Goal: Use online tool/utility: Utilize a website feature to perform a specific function

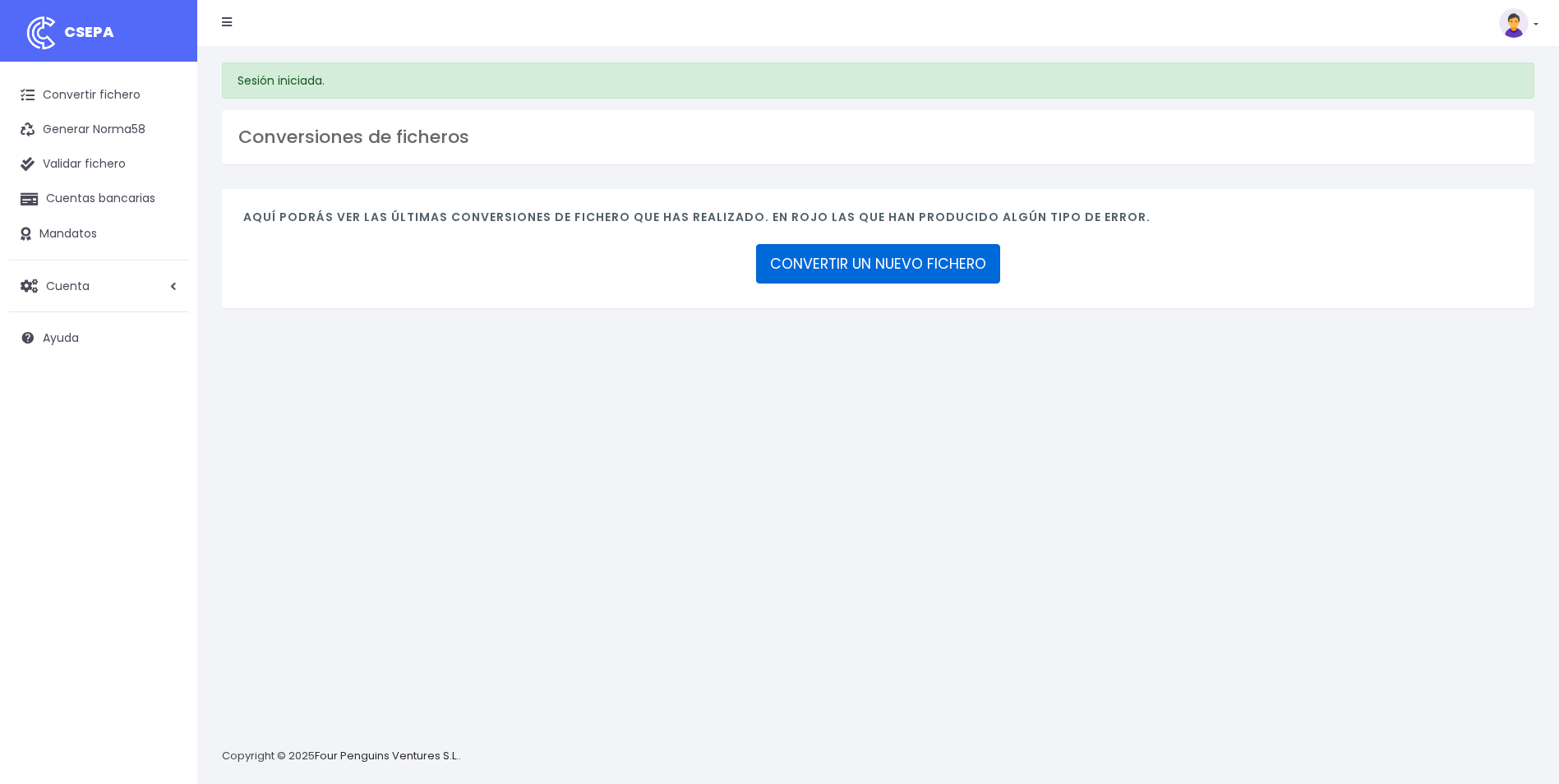
click at [801, 278] on link "CONVERTIR UN NUEVO FICHERO" at bounding box center [878, 264] width 244 height 39
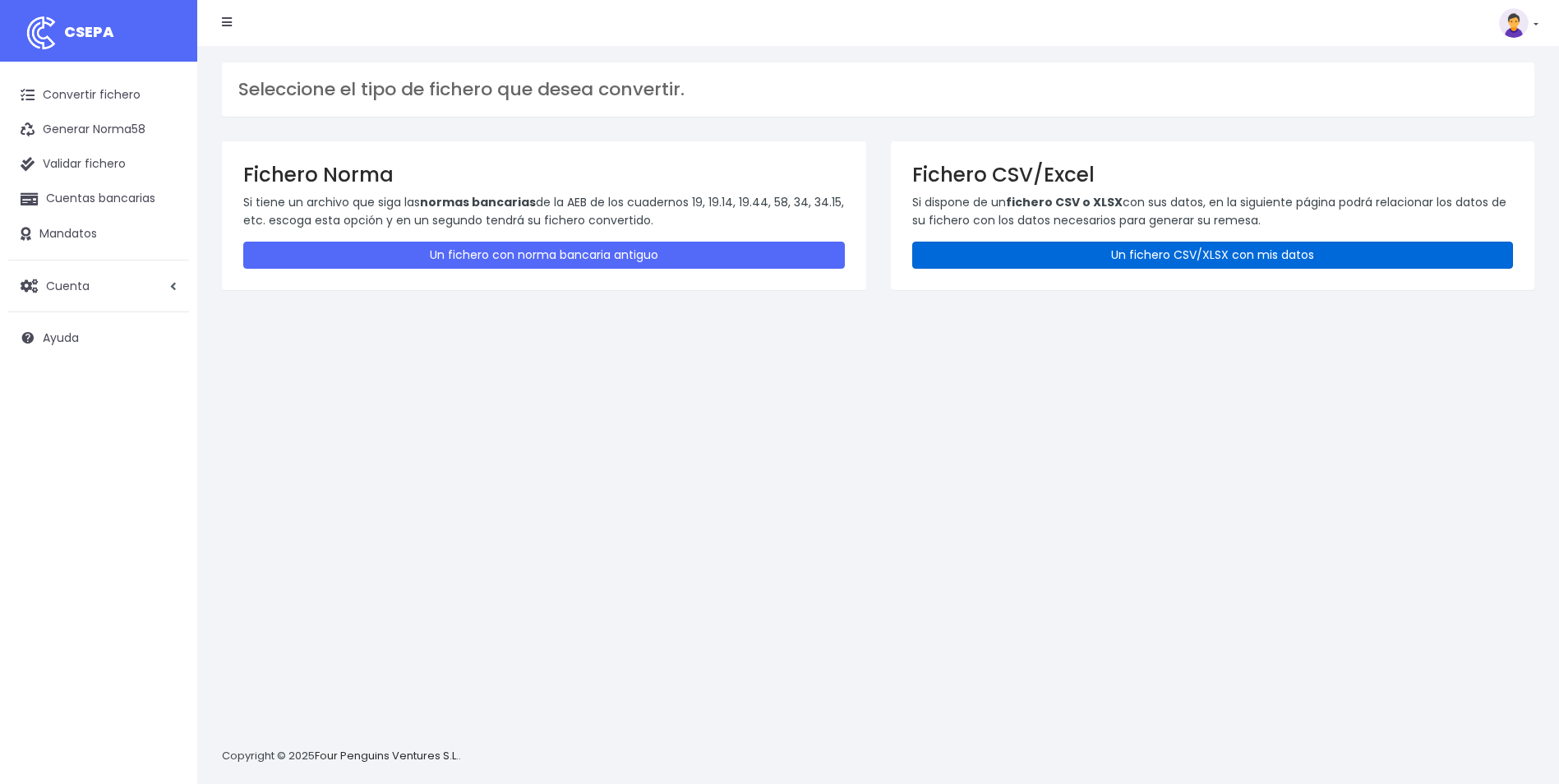
click at [1117, 243] on link "Un fichero CSV/XLSX con mis datos" at bounding box center [1213, 255] width 602 height 27
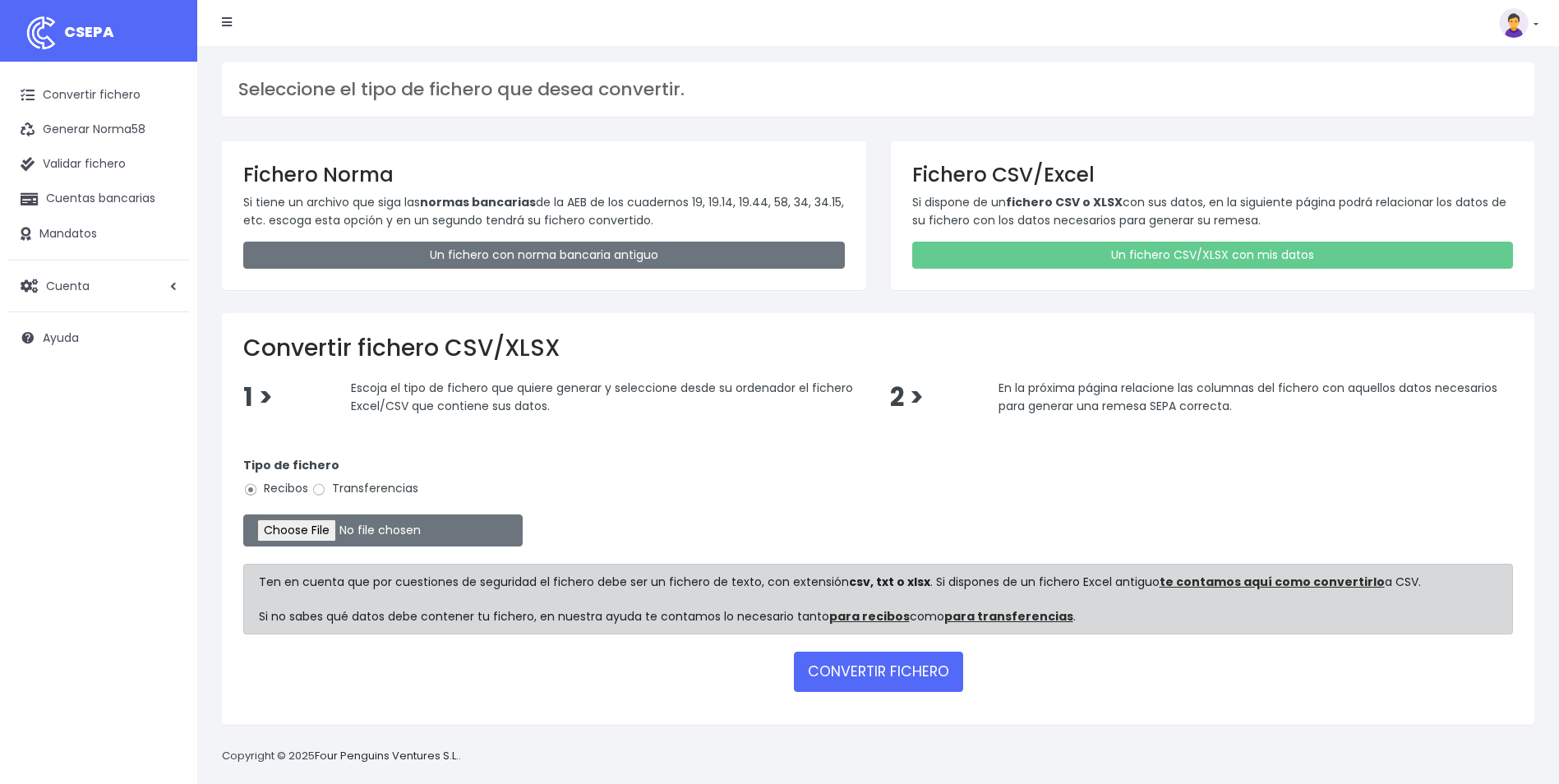
click at [330, 502] on div "Tipo de fichero Recibos Transferencias" at bounding box center [878, 480] width 1270 height 46
click at [324, 494] on input "Transferencias" at bounding box center [318, 490] width 15 height 15
radio input "true"
click at [327, 535] on input "file" at bounding box center [383, 530] width 279 height 32
type input "C:\fakepath\Trasferencia Manual SEPA 30.09.2025_0534 ES 59,54 .csv"
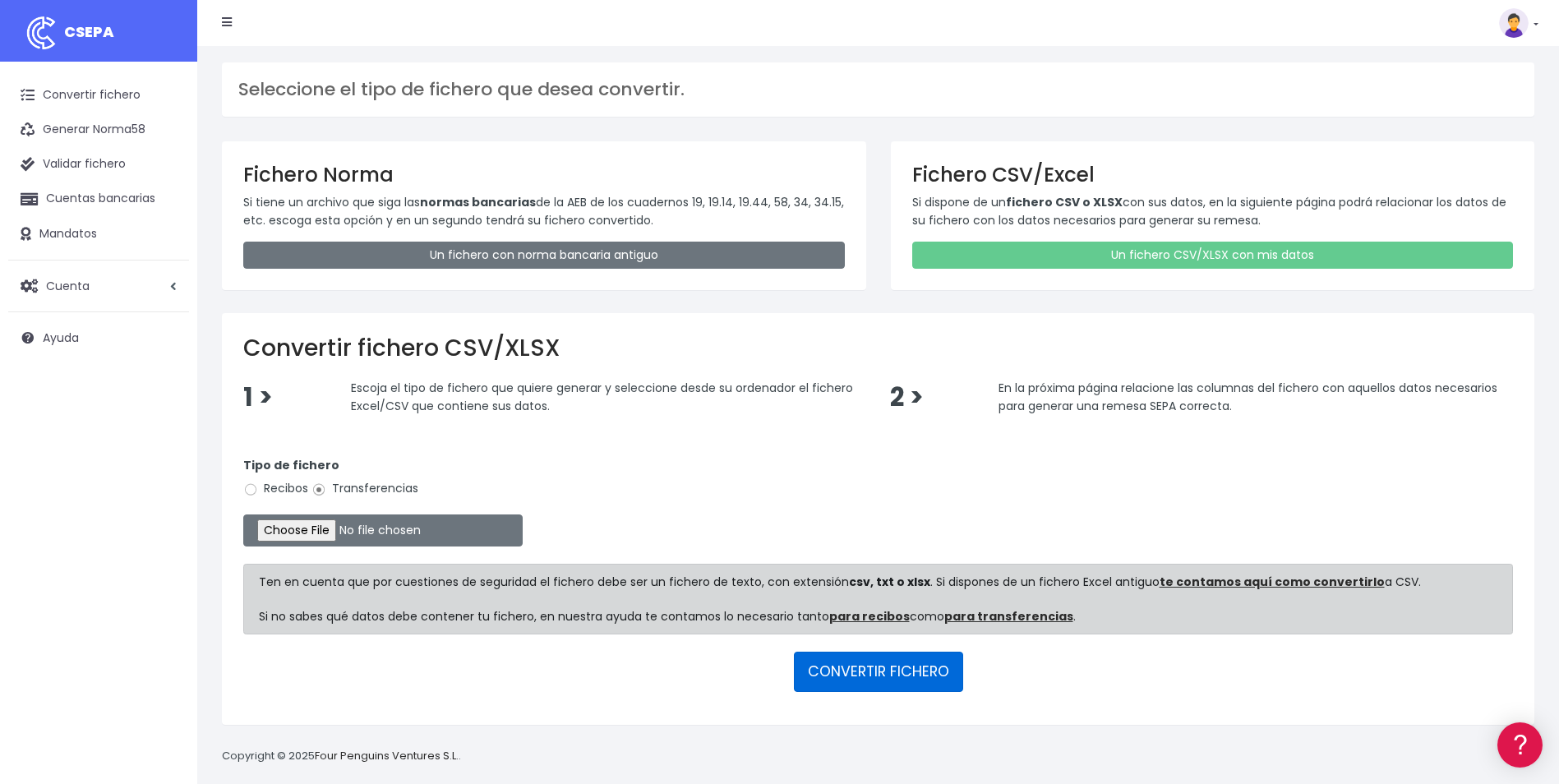
click at [877, 663] on button "CONVERTIR FICHERO" at bounding box center [879, 671] width 170 height 39
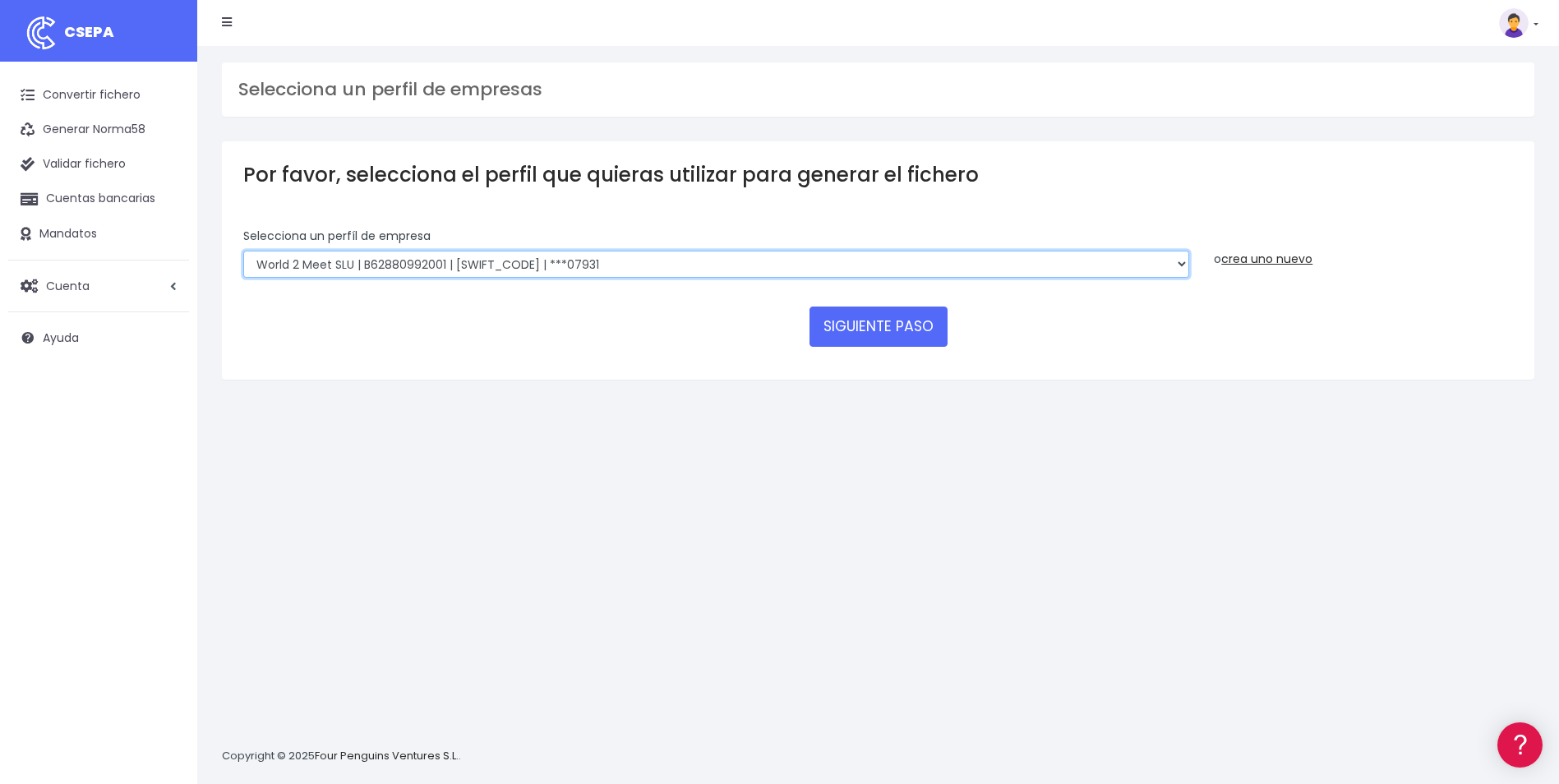
click at [404, 258] on select "World 2 Meet SLU | B62880992001 | [SWIFT_CODE] | ***97721 WORLD2MEET,S.L.U | B6…" at bounding box center [716, 264] width 946 height 28
select select "563"
click at [243, 251] on select "World 2 Meet SLU | B62880992001 | BSABESBBXXX | ***97721 WORLD2MEET,S.L.U | B62…" at bounding box center [716, 264] width 946 height 28
click at [854, 341] on button "SIGUIENTE PASO" at bounding box center [878, 326] width 138 height 39
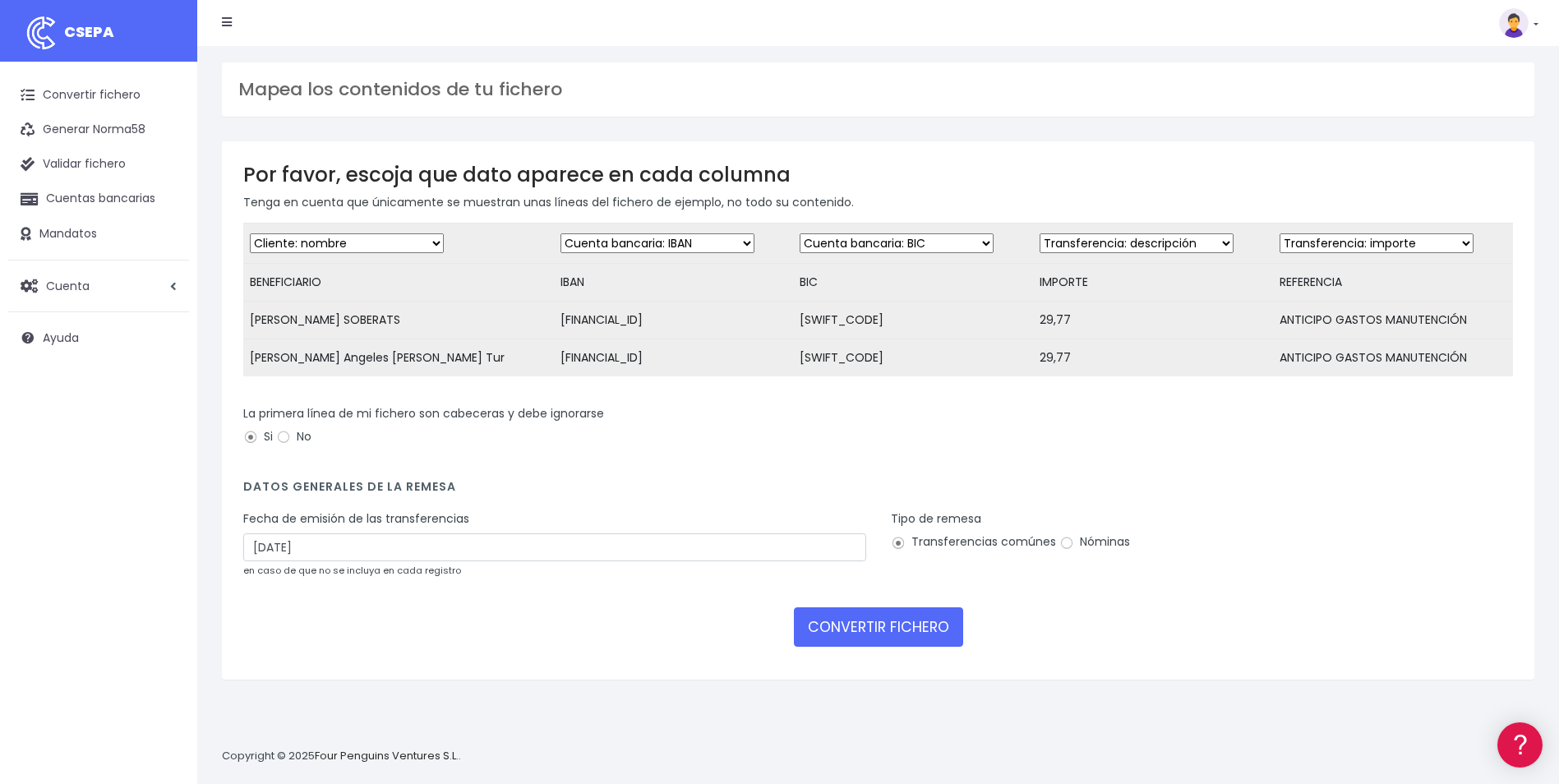
click at [1156, 232] on td "Desechar campo Cliente: nombre Cliente: DNI Cliente: Email Cliente: referencia …" at bounding box center [1153, 243] width 240 height 40
drag, startPoint x: 1157, startPoint y: 236, endPoint x: 1157, endPoint y: 253, distance: 17.0
click at [1158, 236] on select "Desechar campo Cliente: nombre Cliente: DNI Cliente: Email Cliente: referencia …" at bounding box center [1137, 243] width 194 height 20
select select "amount"
click at [1040, 234] on select "Desechar campo Cliente: nombre Cliente: DNI Cliente: Email Cliente: referencia …" at bounding box center [1137, 243] width 194 height 20
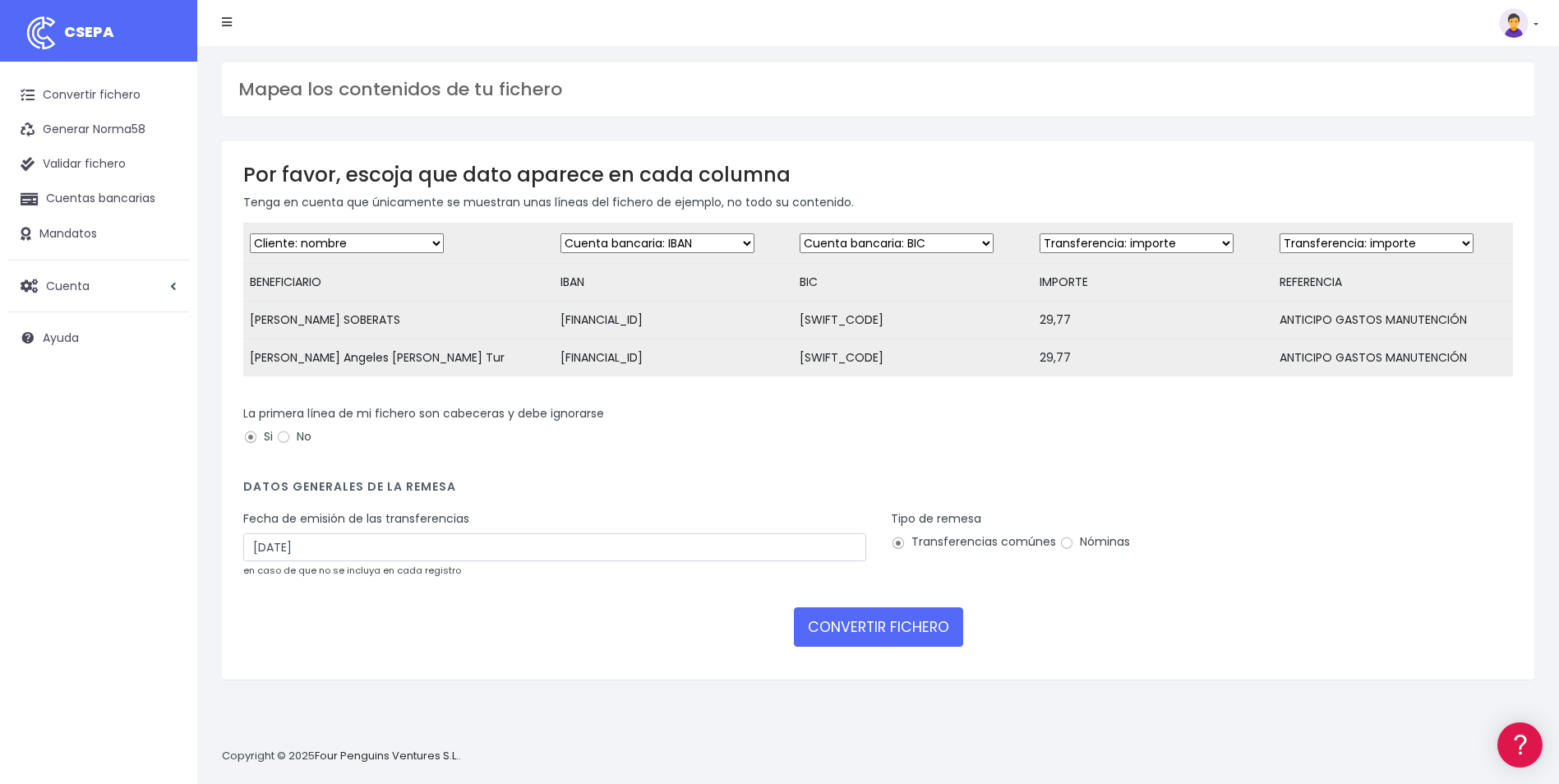
click at [1331, 251] on select "Desechar campo Cliente: nombre Cliente: DNI Cliente: Email Cliente: referencia …" at bounding box center [1377, 243] width 194 height 20
select select "description"
click at [1280, 234] on select "Desechar campo Cliente: nombre Cliente: DNI Cliente: Email Cliente: referencia …" at bounding box center [1377, 243] width 194 height 20
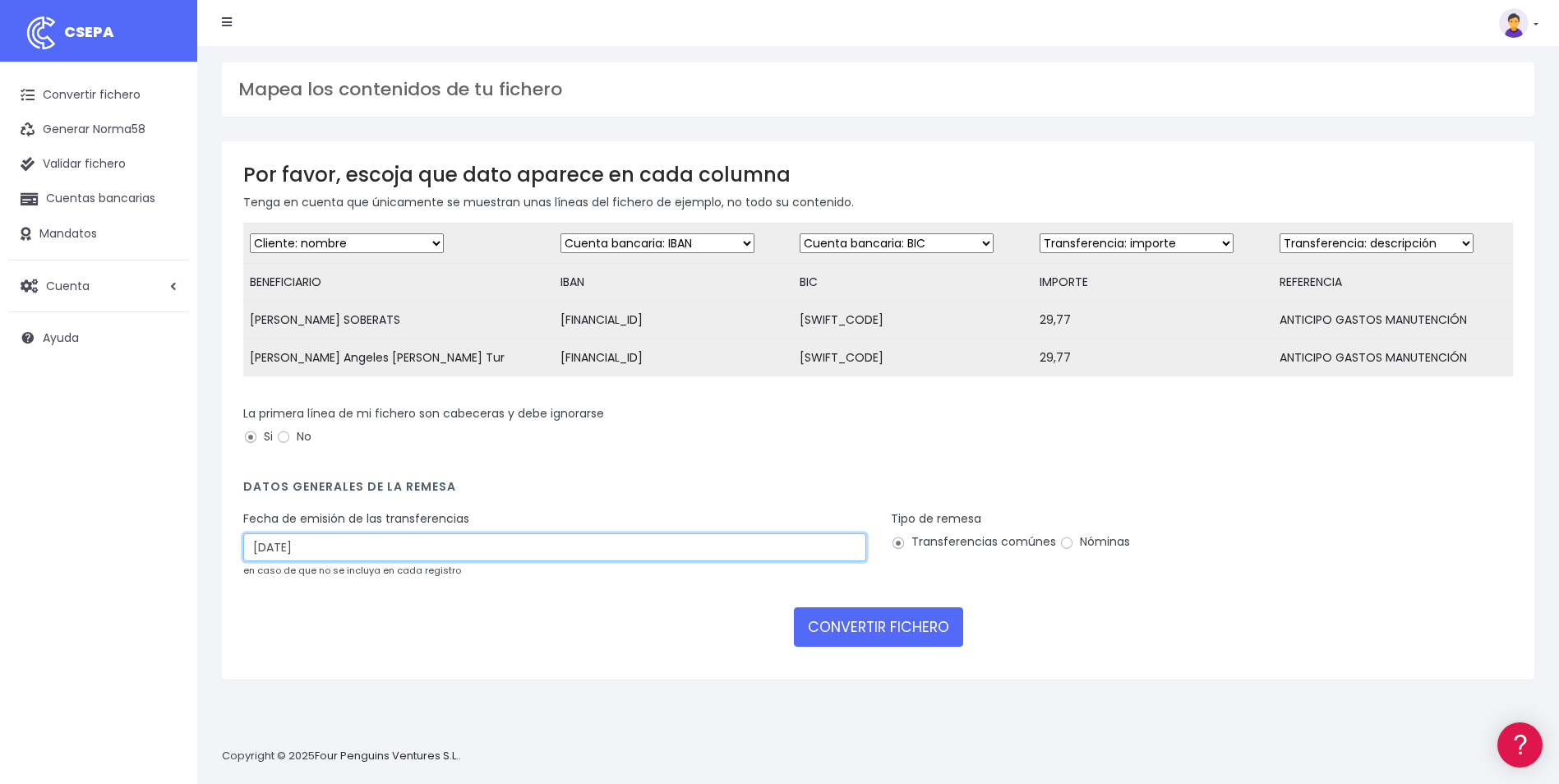
click at [398, 561] on input "02/10/2025" at bounding box center [555, 547] width 623 height 28
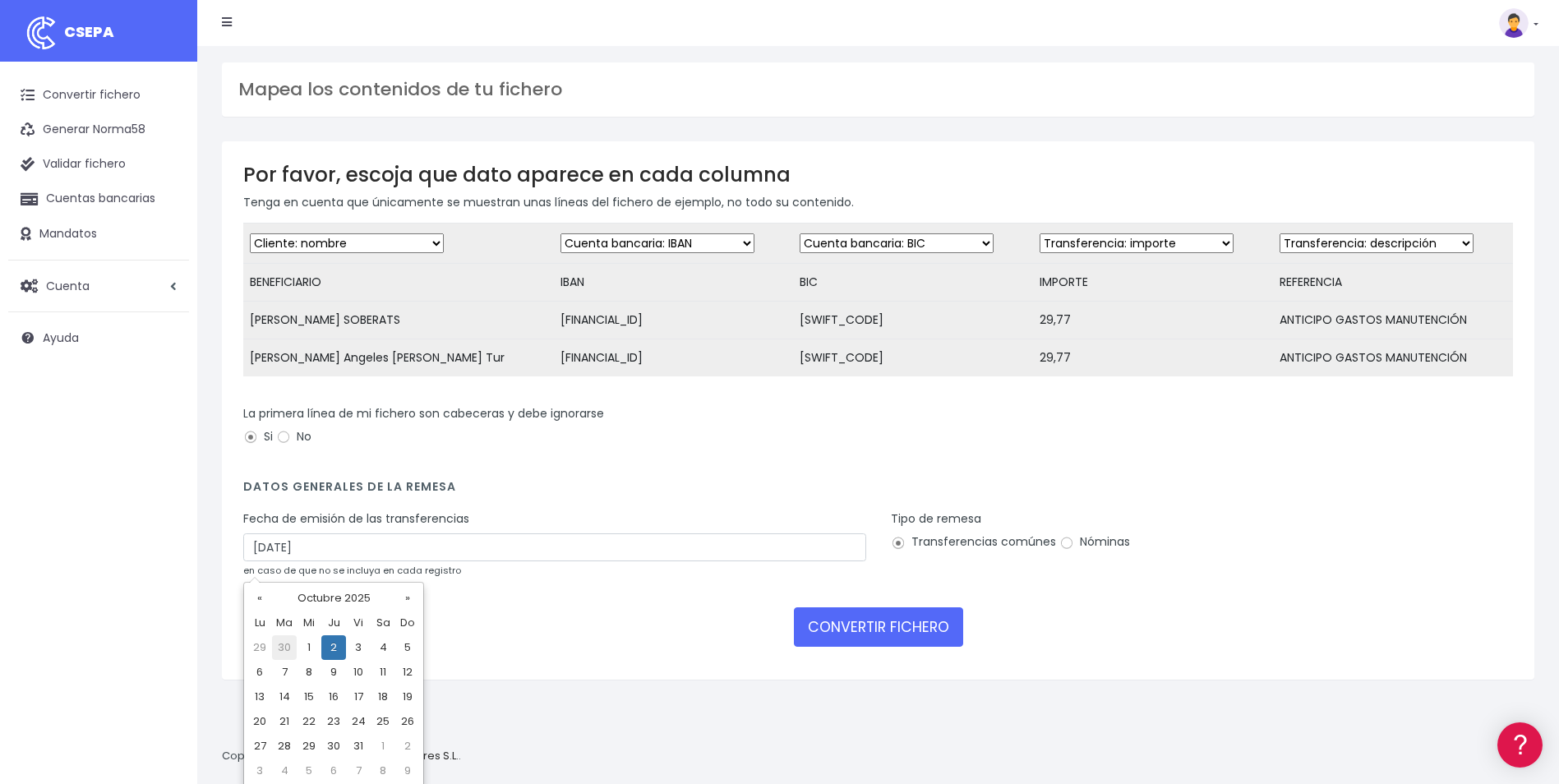
click at [291, 650] on td "30" at bounding box center [284, 647] width 25 height 25
type input "30/09/2025"
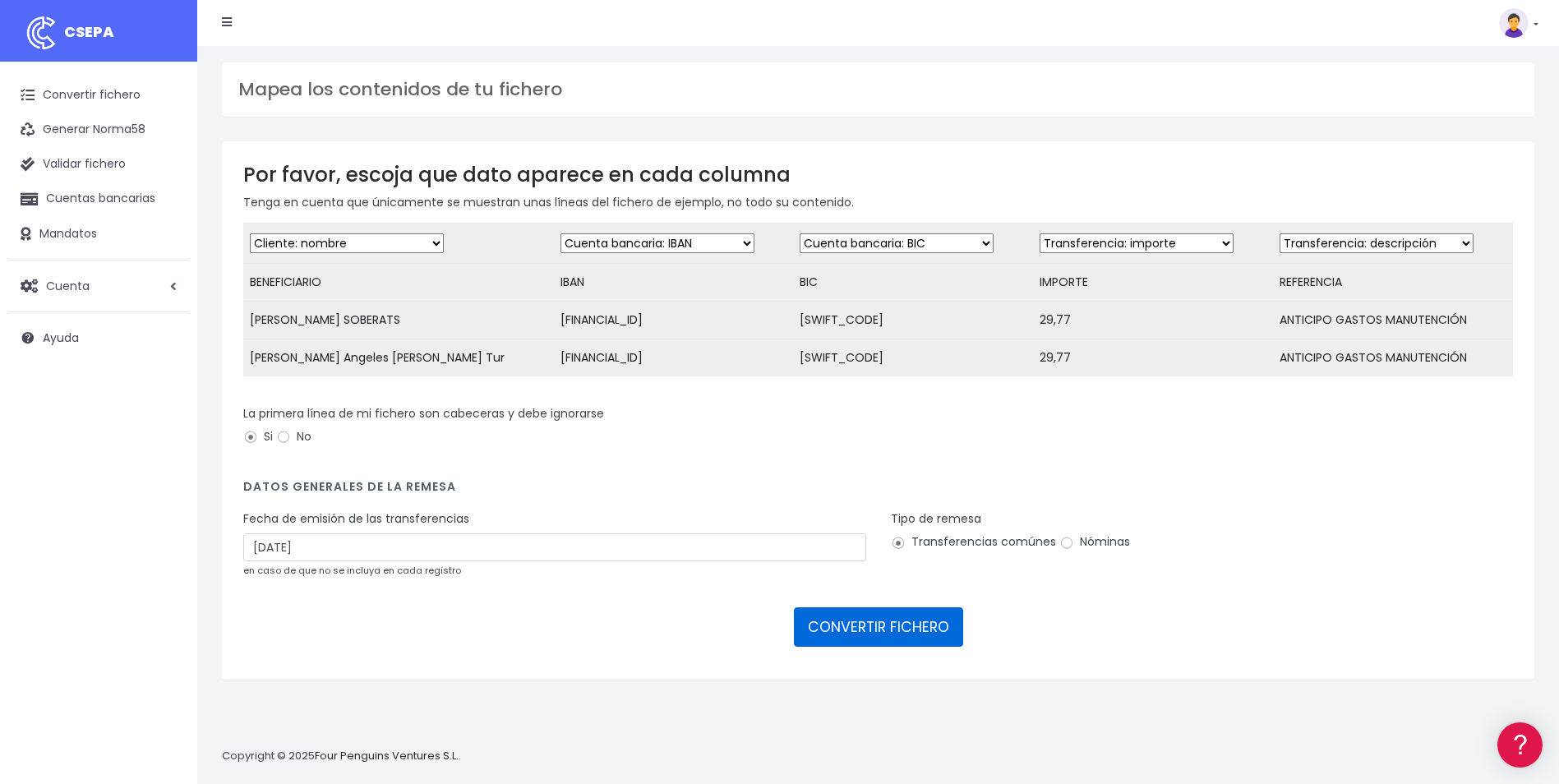
click at [886, 632] on button "CONVERTIR FICHERO" at bounding box center [879, 627] width 170 height 39
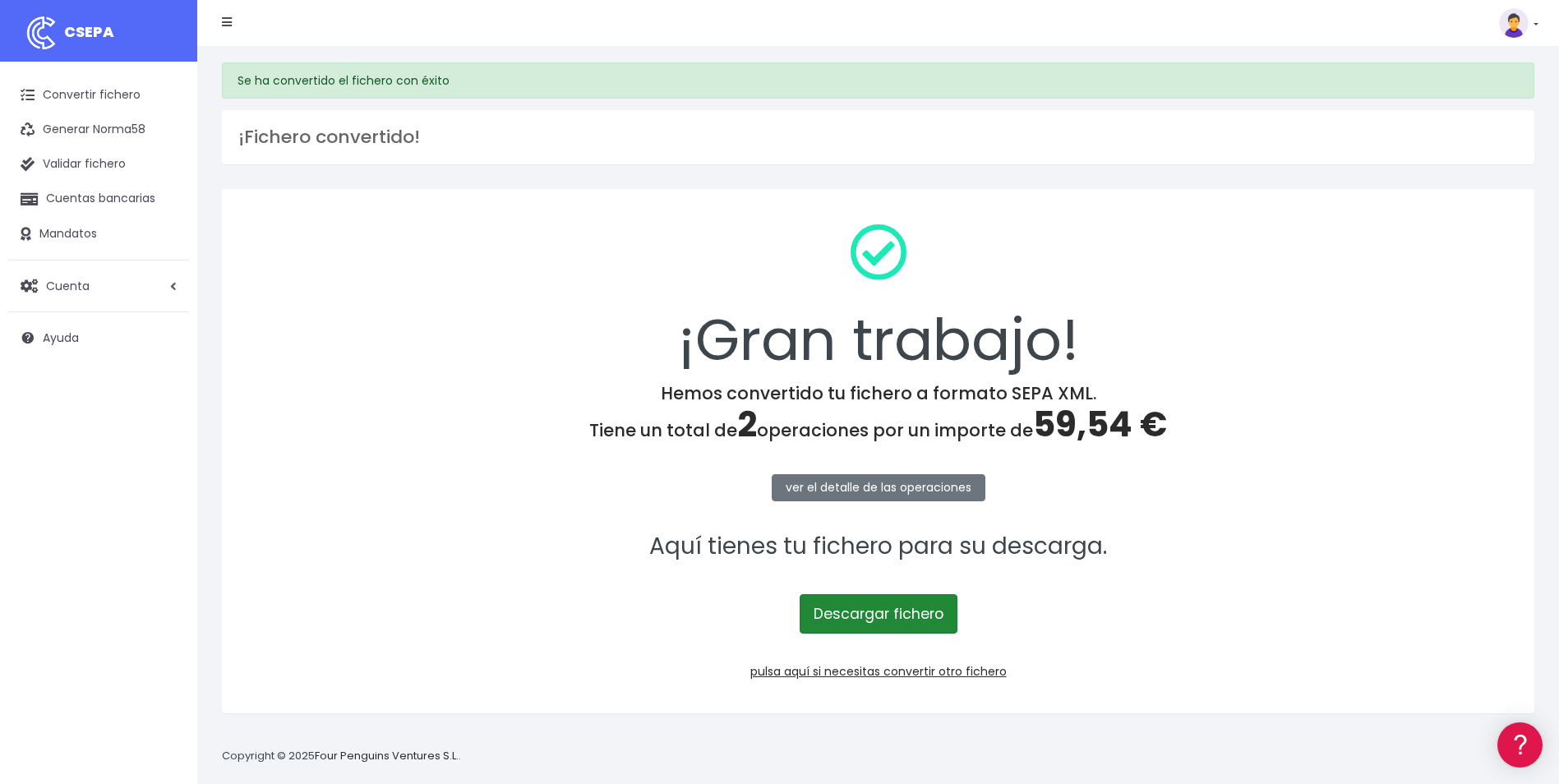
click at [930, 630] on link "Descargar fichero" at bounding box center [878, 614] width 158 height 39
click at [1109, 194] on div "¡Gran trabajo! Hemos convertido tu fichero a formato SEPA XML. Tiene un total d…" at bounding box center [878, 451] width 1312 height 525
